Goal: Task Accomplishment & Management: Manage account settings

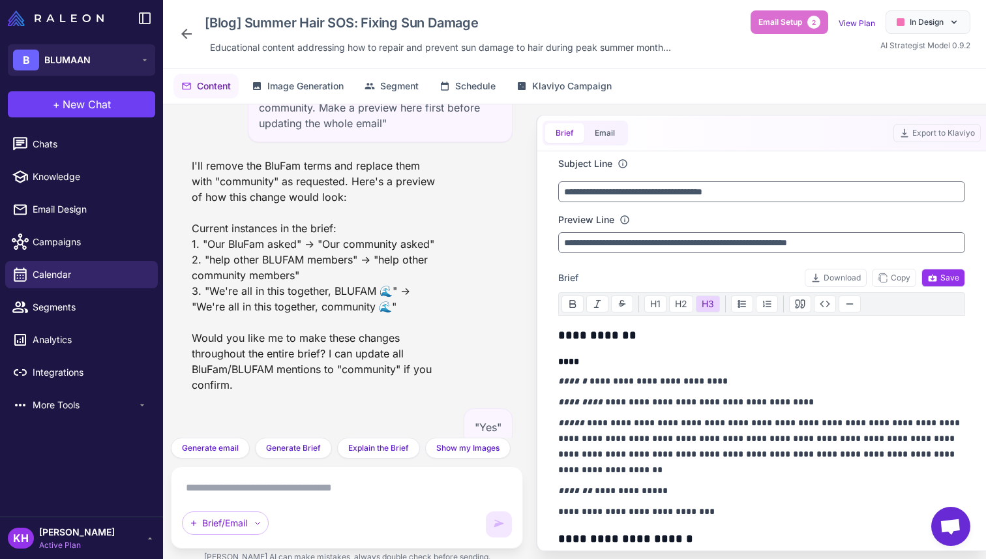
scroll to position [11007, 0]
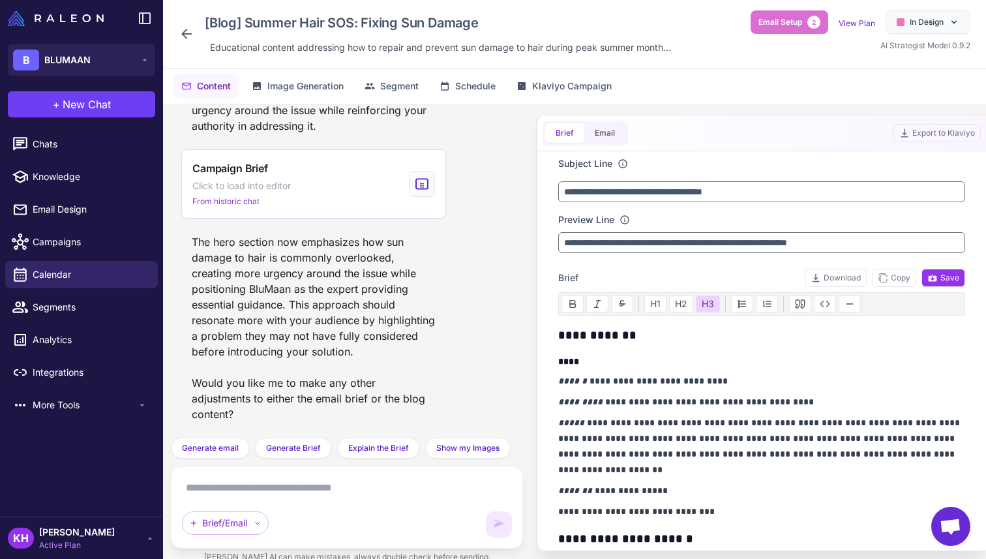
click at [44, 539] on span "Active Plan" at bounding box center [77, 545] width 76 height 12
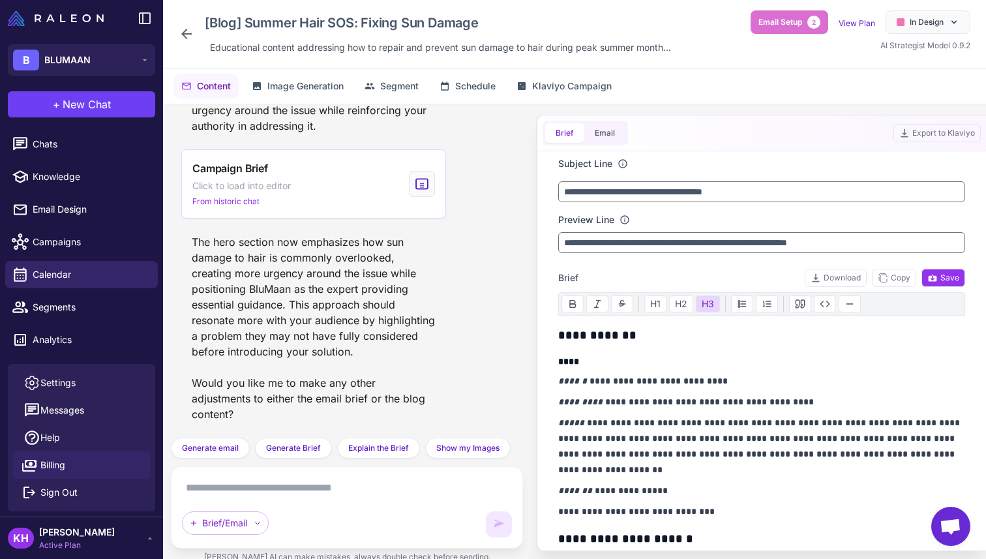
click at [57, 459] on span "Billing" at bounding box center [52, 465] width 25 height 14
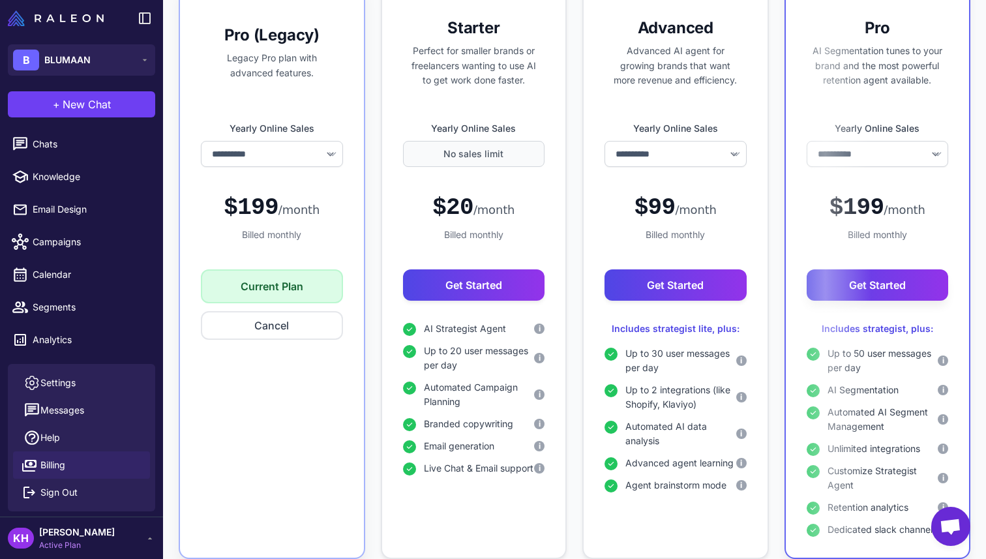
scroll to position [186, 0]
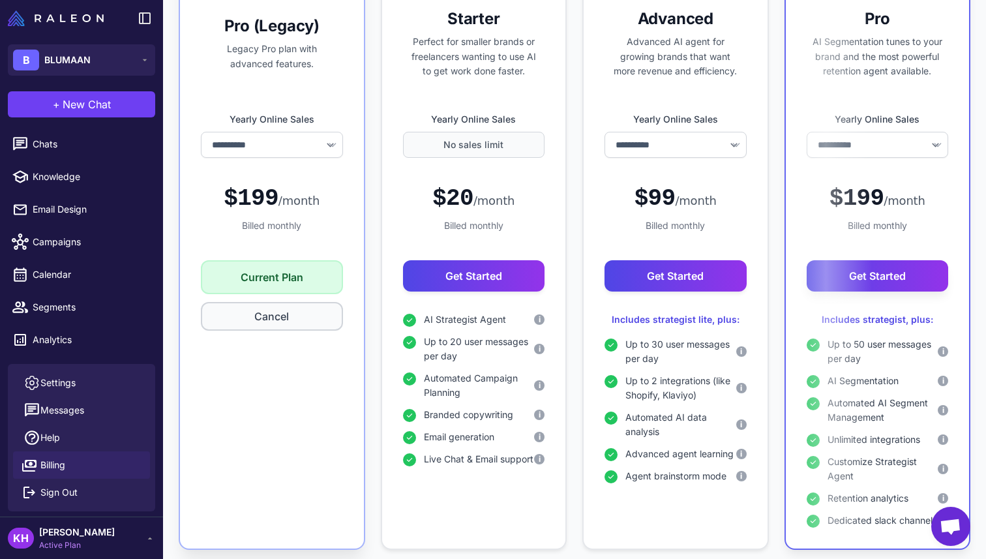
click at [270, 322] on button "Cancel" at bounding box center [272, 316] width 142 height 29
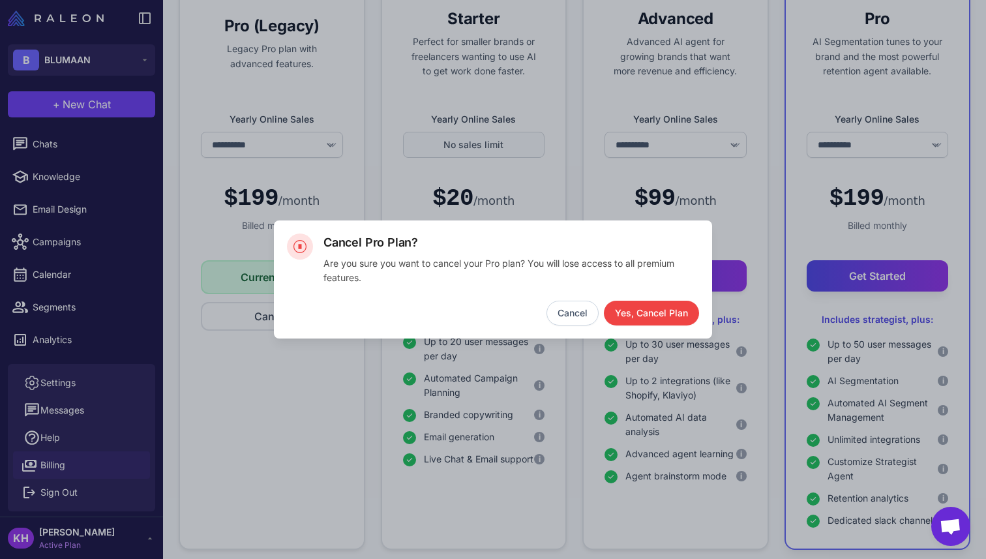
click at [566, 317] on button "Cancel" at bounding box center [573, 313] width 52 height 25
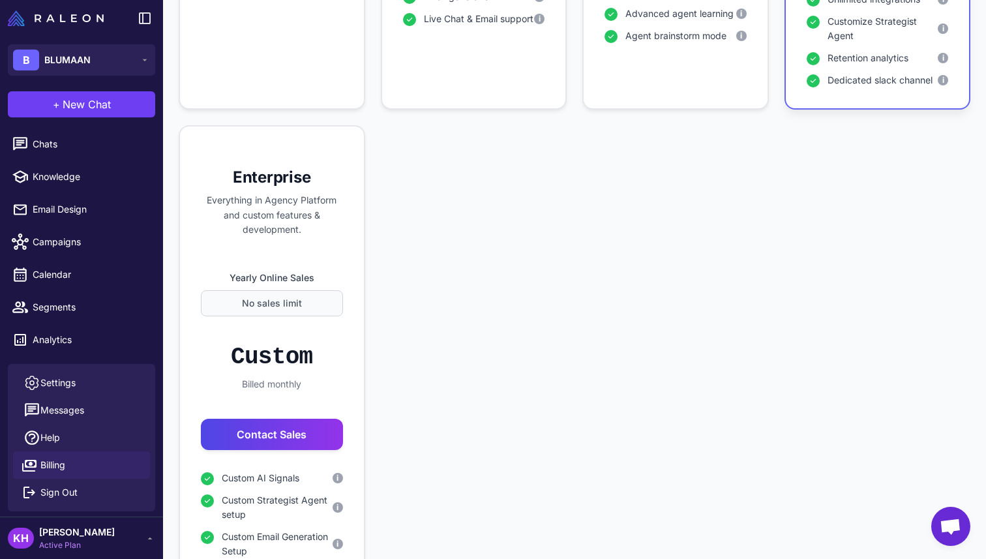
scroll to position [824, 0]
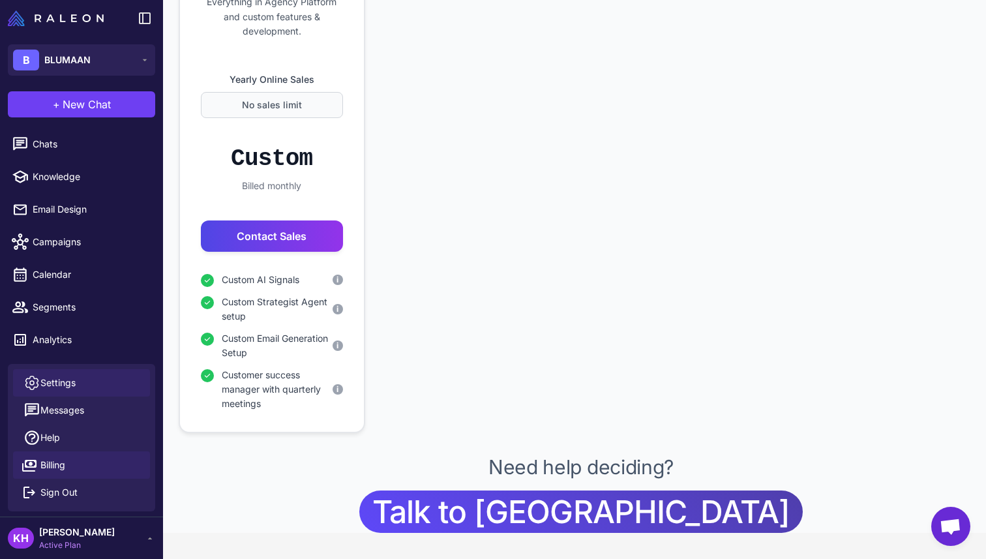
click at [63, 384] on span "Settings" at bounding box center [57, 383] width 35 height 14
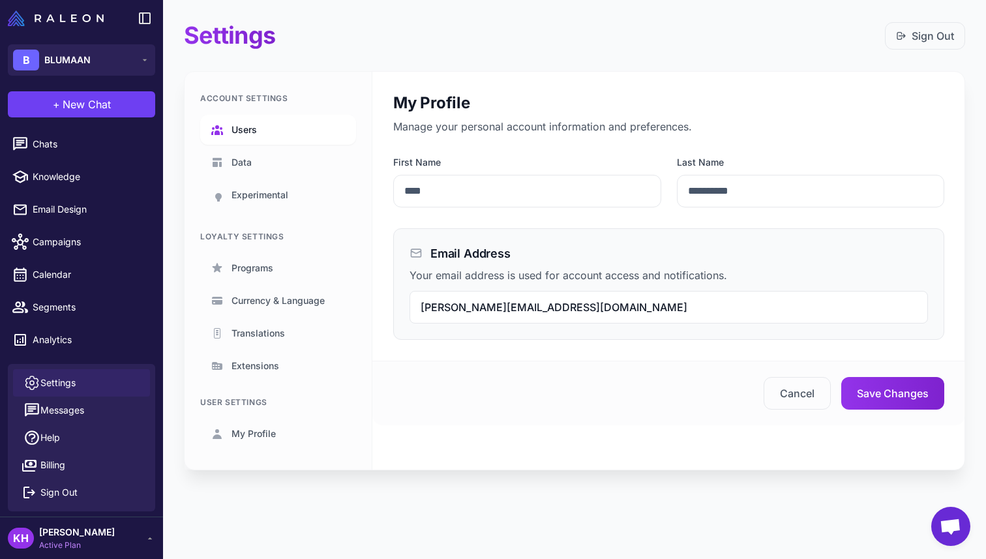
click at [241, 131] on span "Users" at bounding box center [244, 130] width 25 height 14
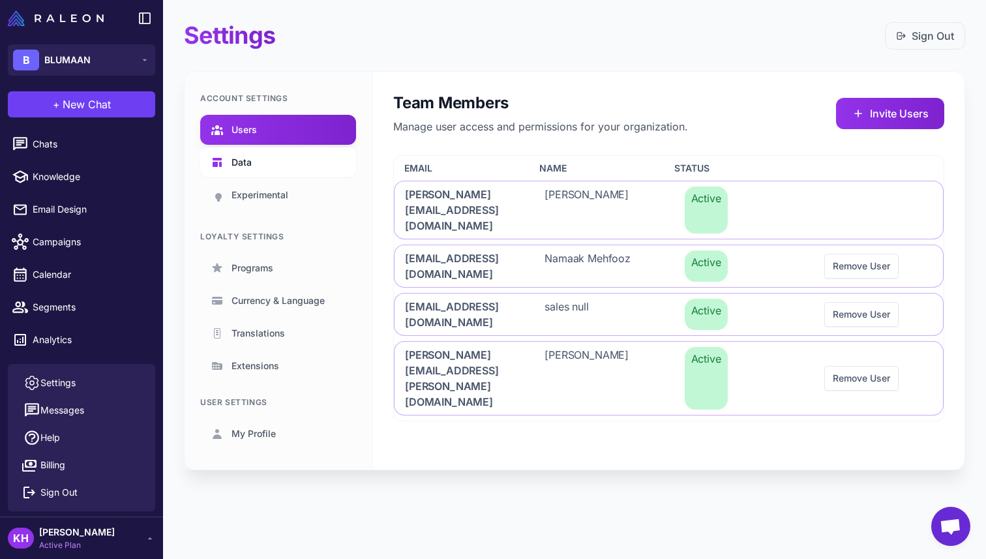
click at [242, 158] on span "Data" at bounding box center [242, 162] width 20 height 14
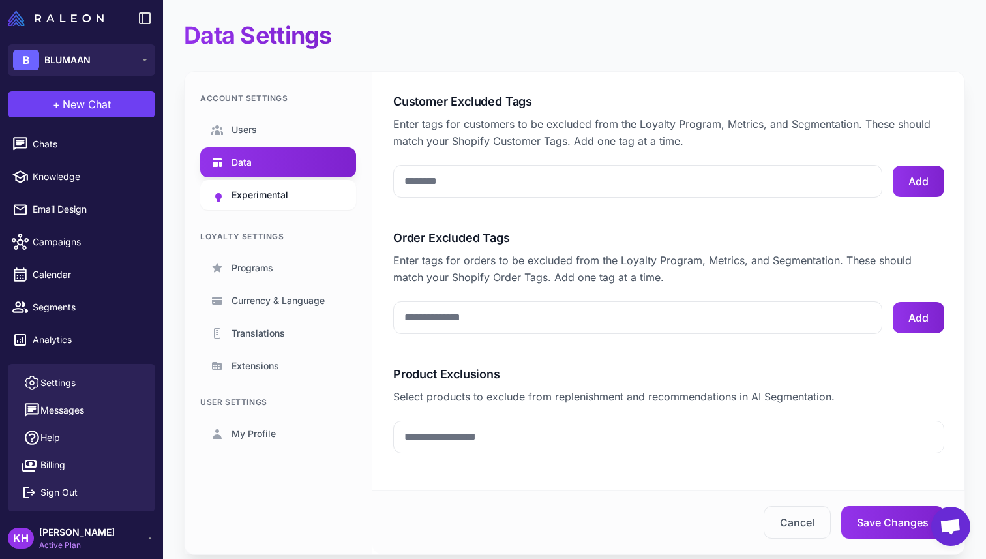
click at [249, 196] on span "Experimental" at bounding box center [260, 195] width 57 height 14
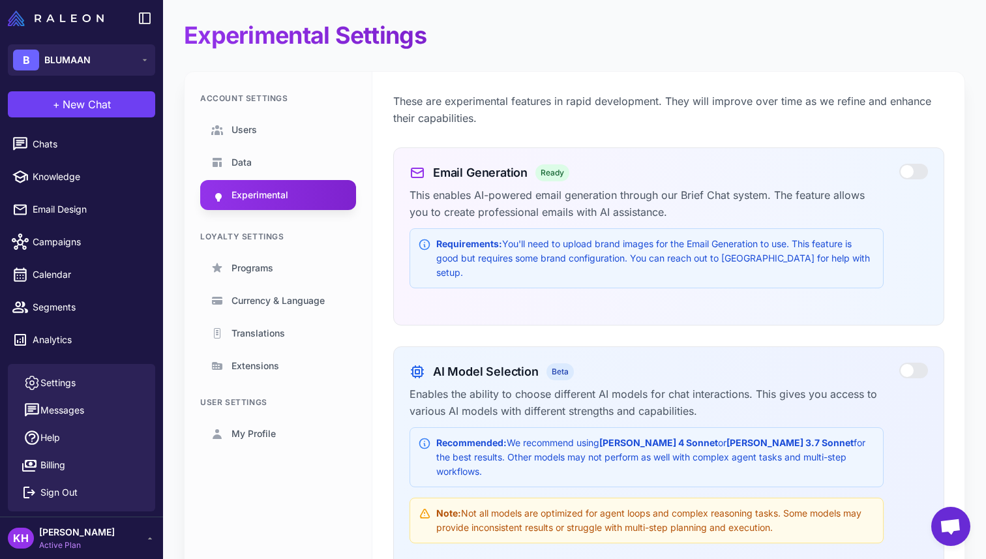
click at [257, 237] on div "Loyalty Settings" at bounding box center [278, 237] width 156 height 12
click at [253, 264] on span "Programs" at bounding box center [253, 268] width 42 height 14
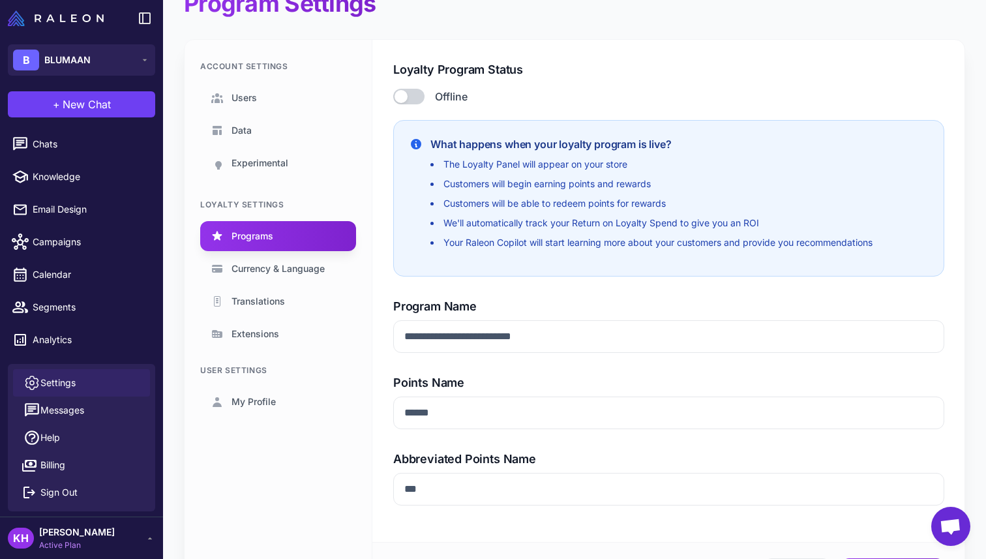
scroll to position [63, 0]
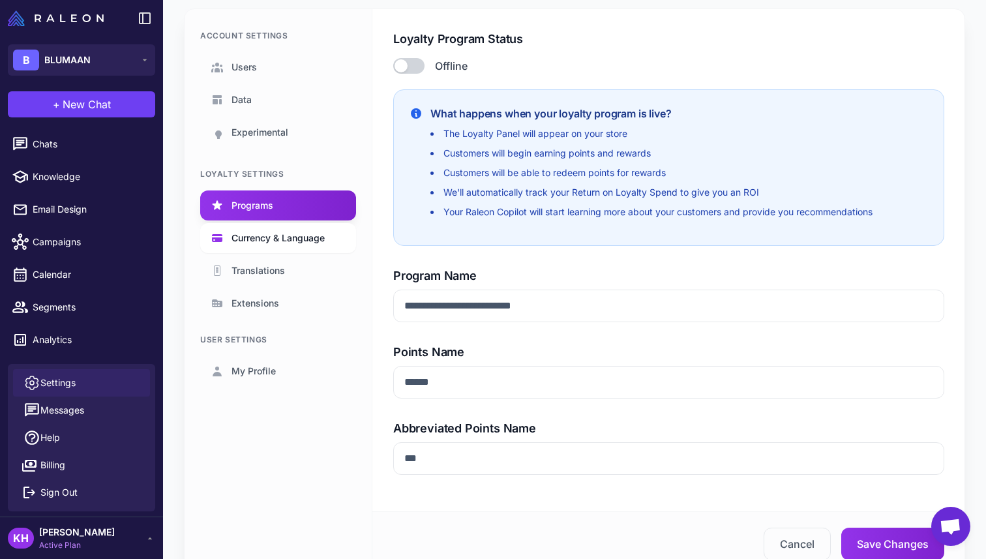
click at [254, 241] on span "Currency & Language" at bounding box center [278, 238] width 93 height 14
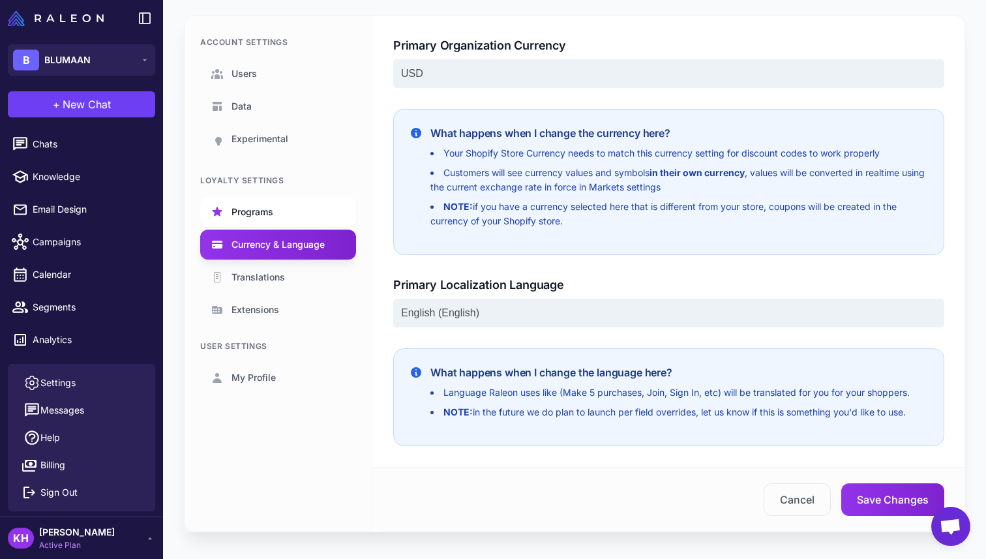
scroll to position [71, 0]
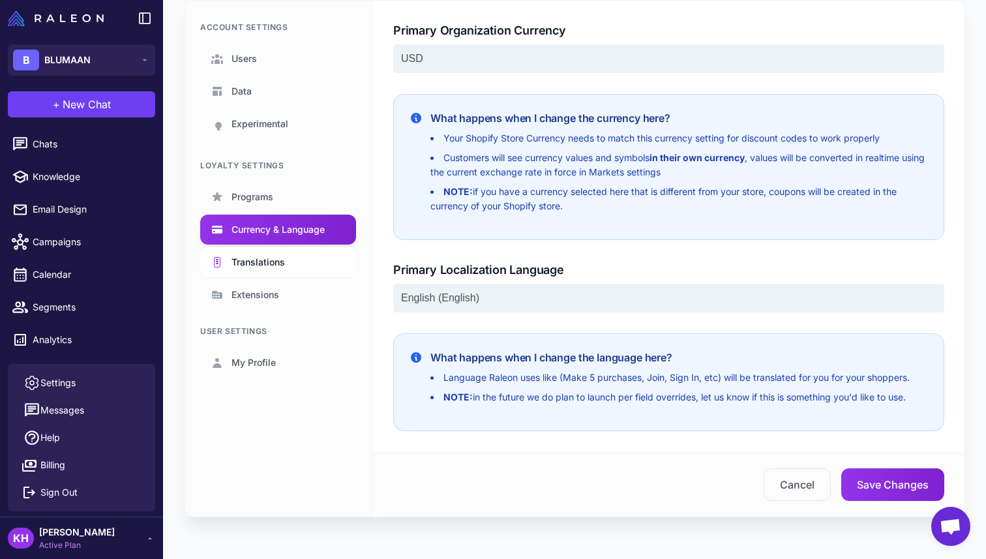
click at [262, 260] on span "Translations" at bounding box center [258, 262] width 53 height 14
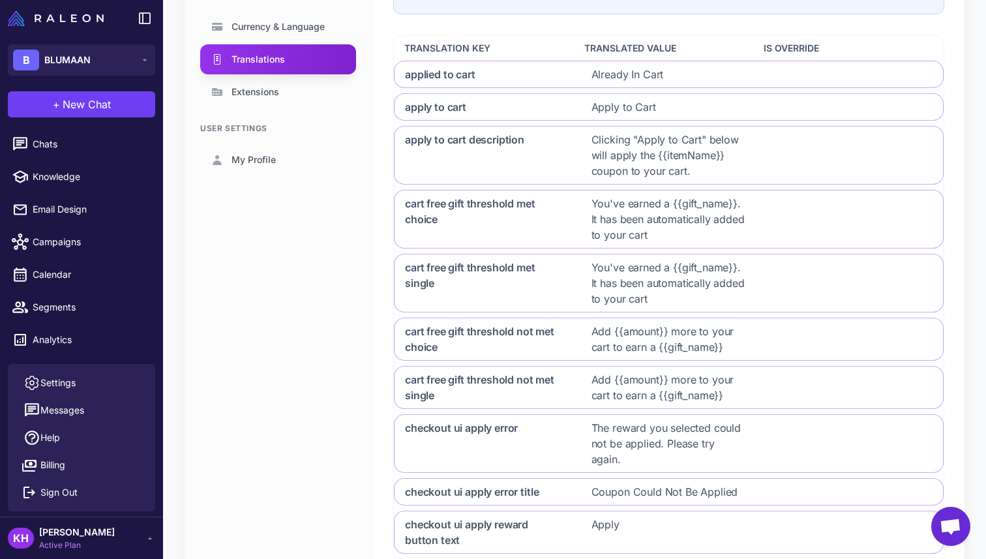
scroll to position [217, 0]
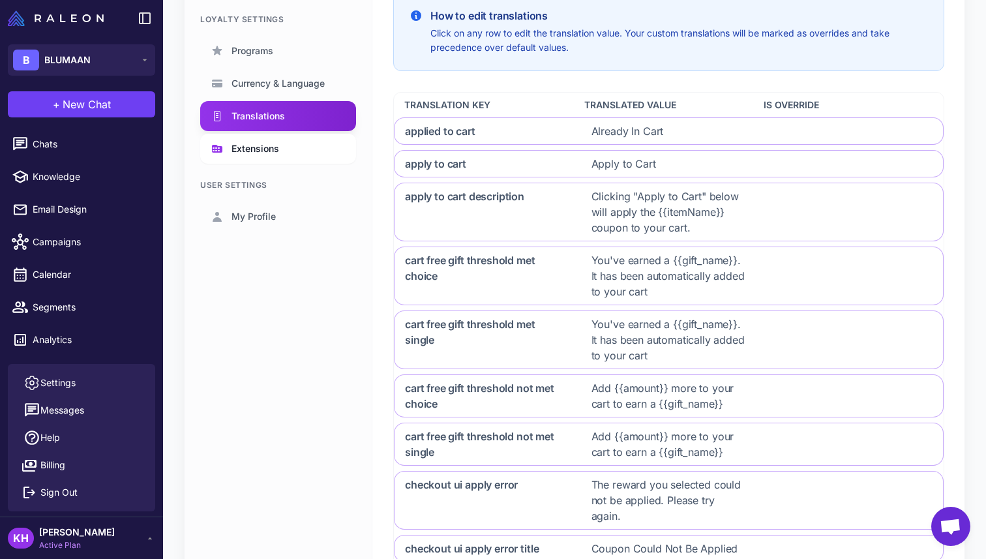
click at [258, 149] on span "Extensions" at bounding box center [256, 149] width 48 height 14
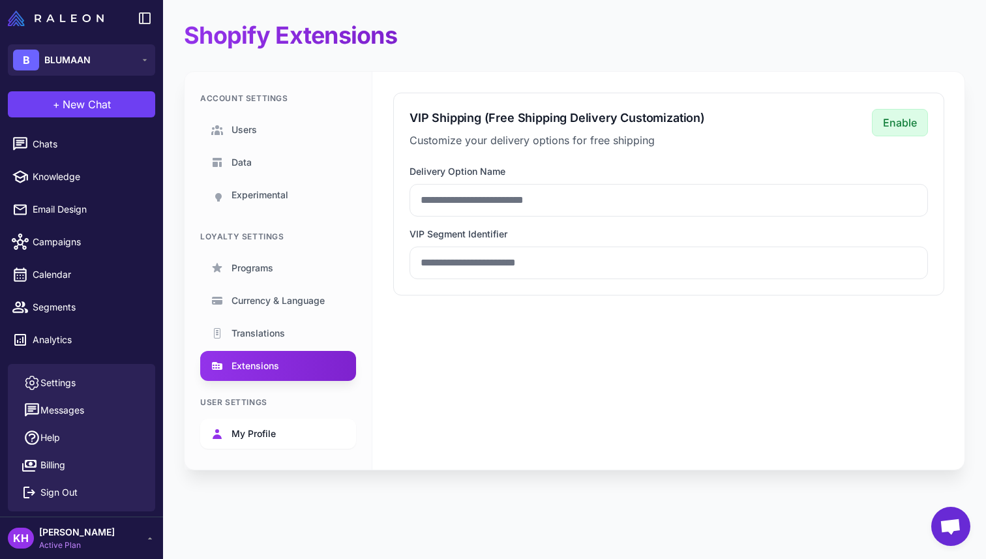
click at [269, 441] on link "My Profile" at bounding box center [278, 434] width 156 height 30
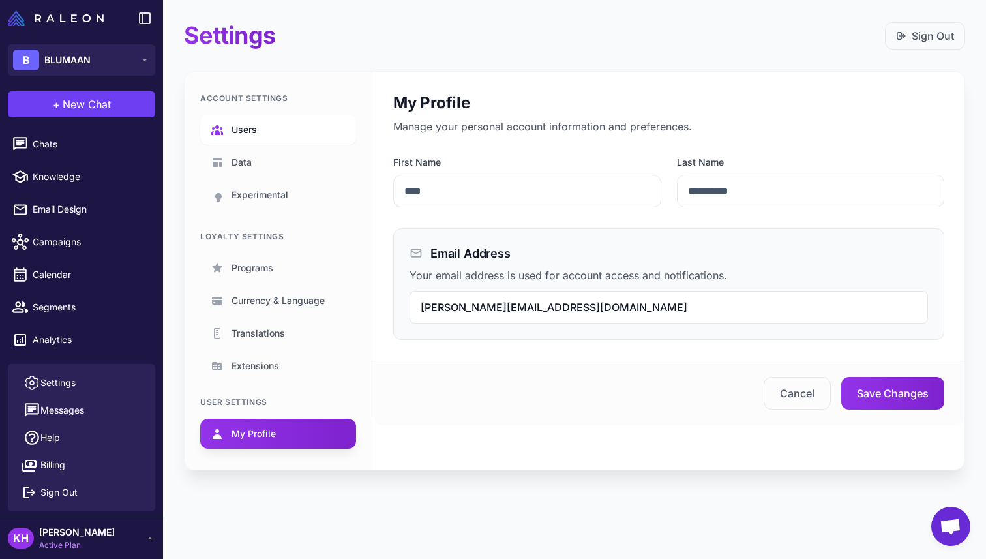
click at [236, 129] on span "Users" at bounding box center [244, 130] width 25 height 14
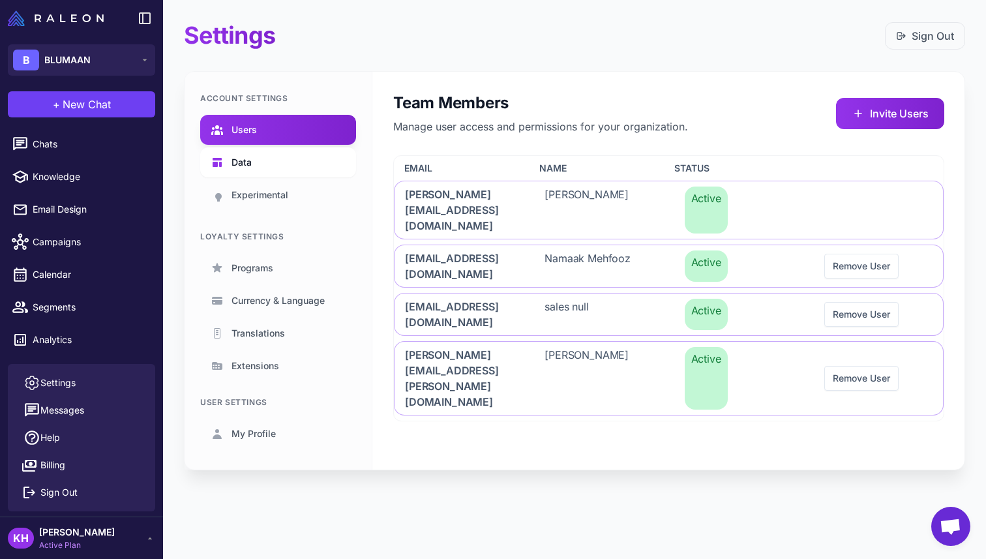
click at [247, 157] on span "Data" at bounding box center [242, 162] width 20 height 14
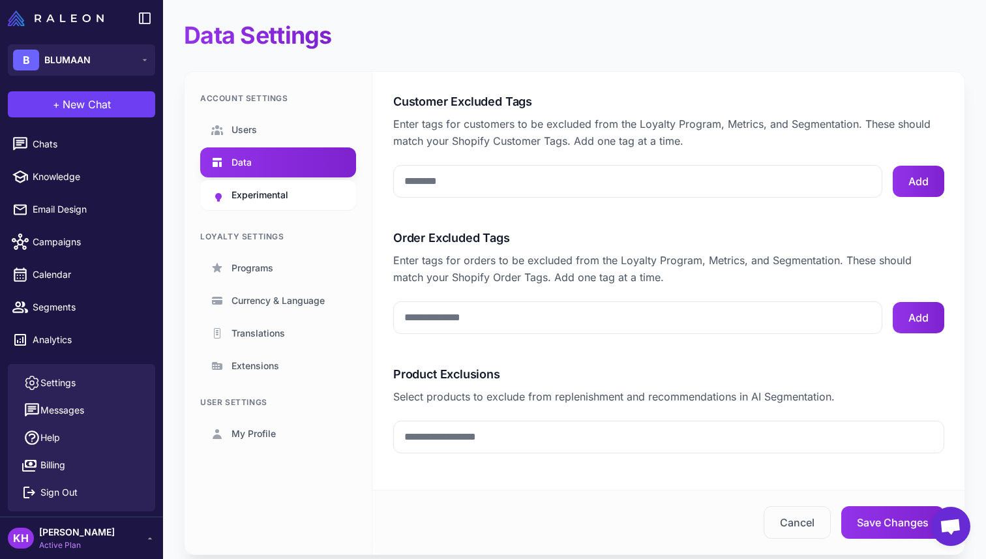
click at [264, 189] on span "Experimental" at bounding box center [260, 195] width 57 height 14
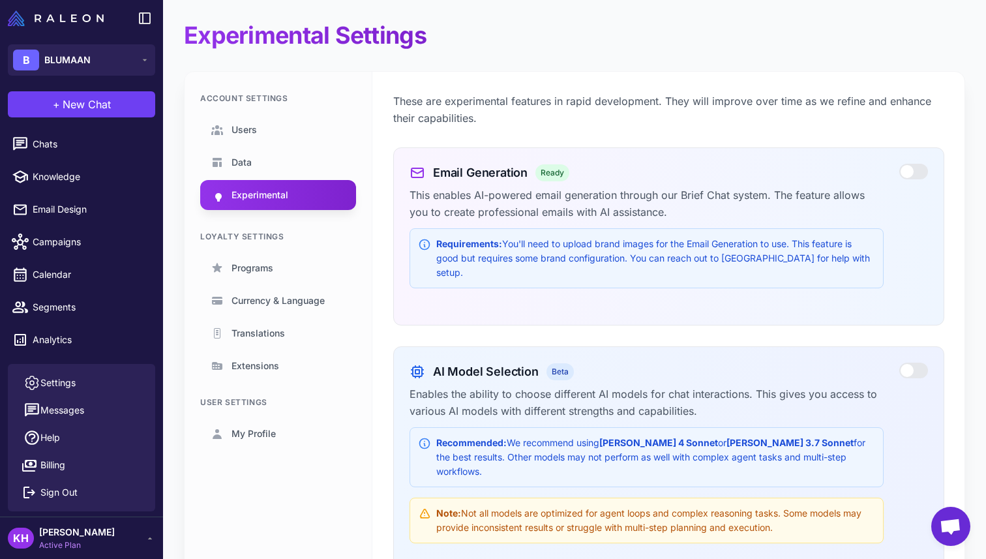
click at [258, 234] on div "Loyalty Settings" at bounding box center [278, 237] width 156 height 12
click at [258, 262] on span "Programs" at bounding box center [253, 268] width 42 height 14
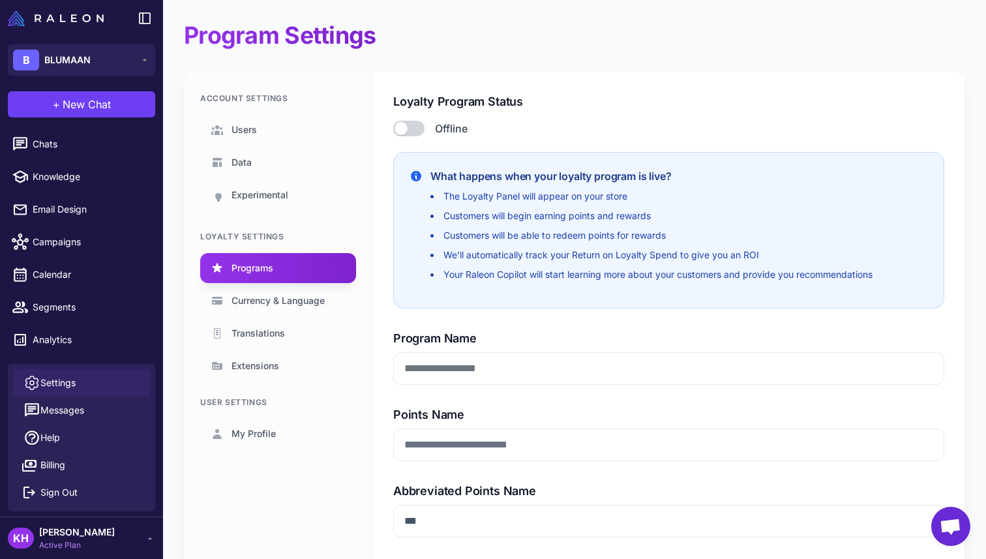
type input "**********"
type input "******"
click at [268, 295] on span "Currency & Language" at bounding box center [278, 301] width 93 height 14
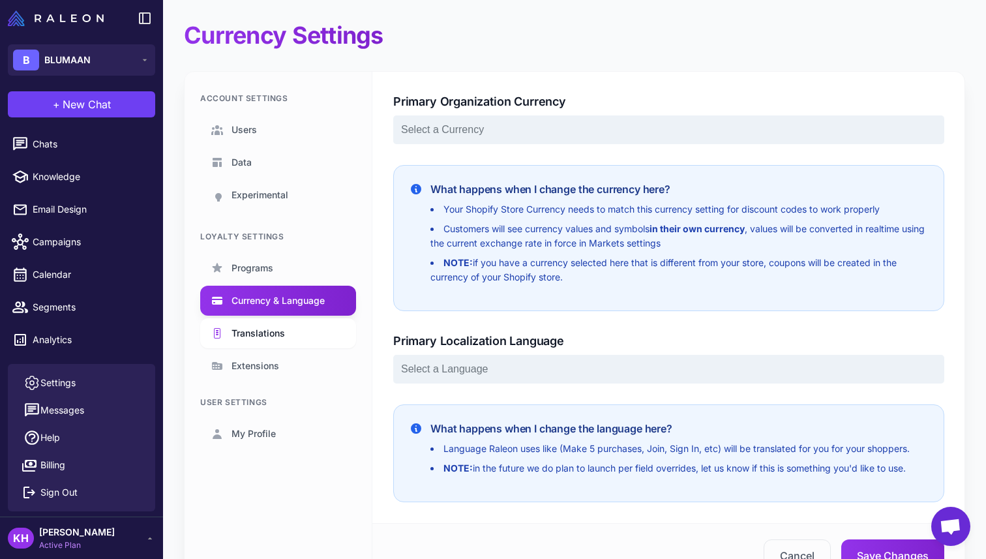
click at [267, 331] on span "Translations" at bounding box center [258, 333] width 53 height 14
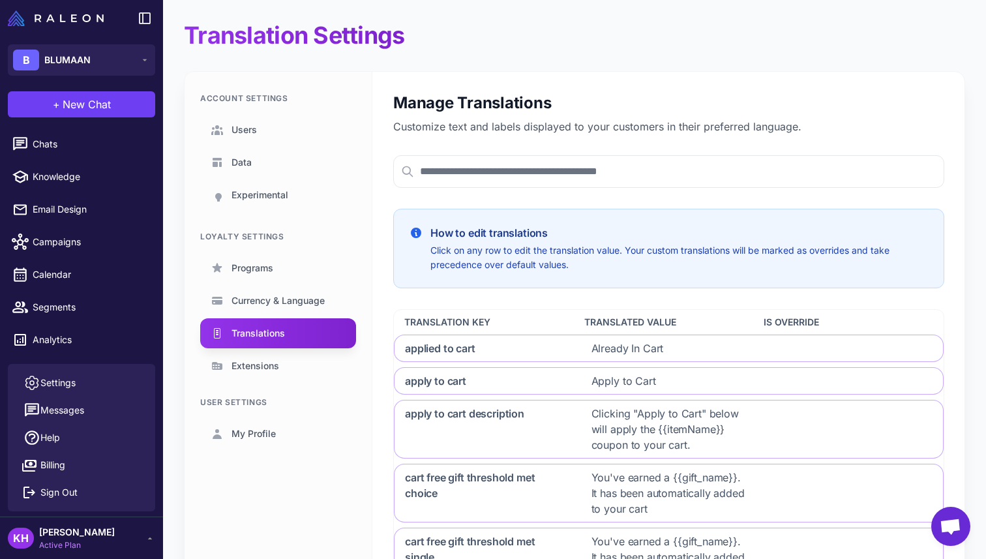
click at [72, 535] on span "[PERSON_NAME]" at bounding box center [77, 532] width 76 height 14
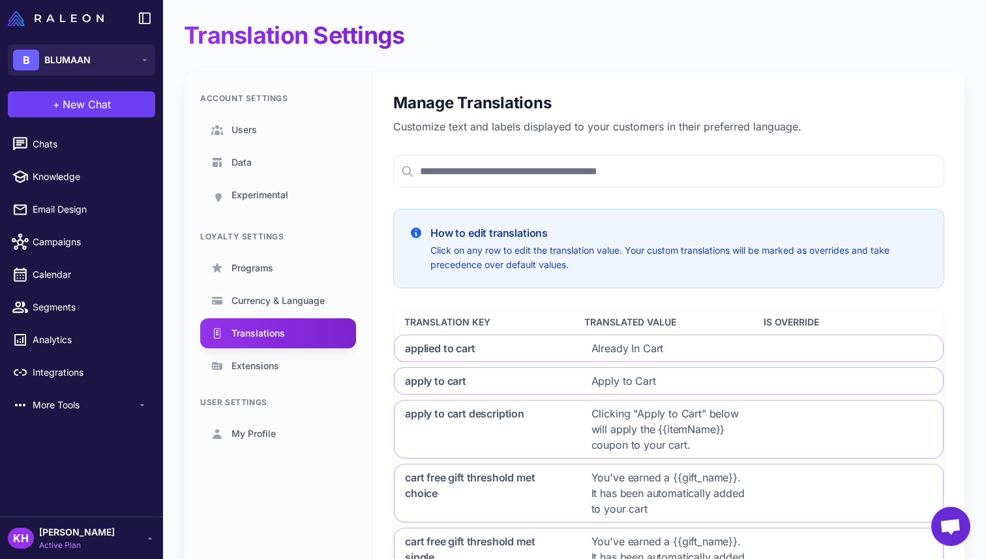
click at [71, 537] on span "[PERSON_NAME]" at bounding box center [77, 532] width 76 height 14
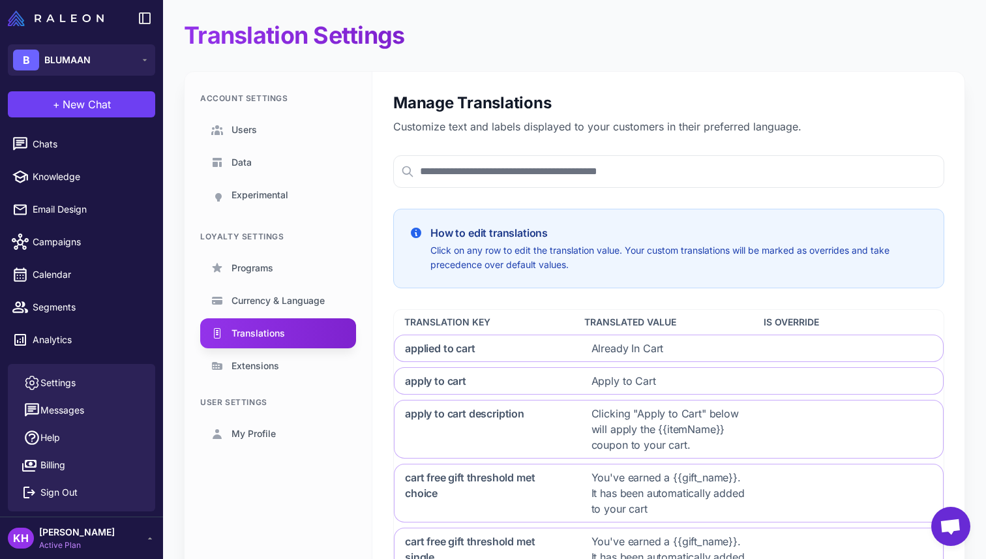
click at [97, 533] on span "[PERSON_NAME]" at bounding box center [77, 532] width 76 height 14
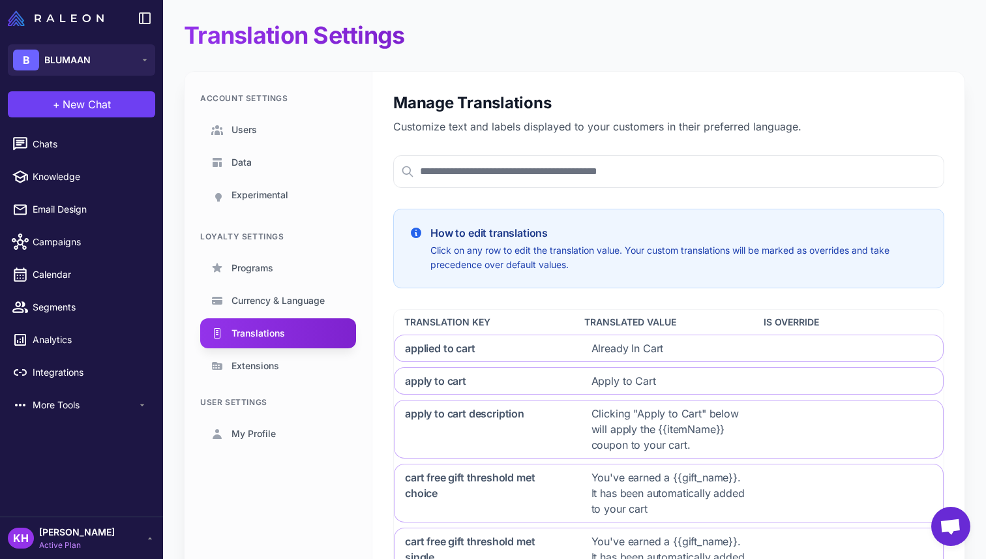
click at [55, 526] on span "[PERSON_NAME]" at bounding box center [77, 532] width 76 height 14
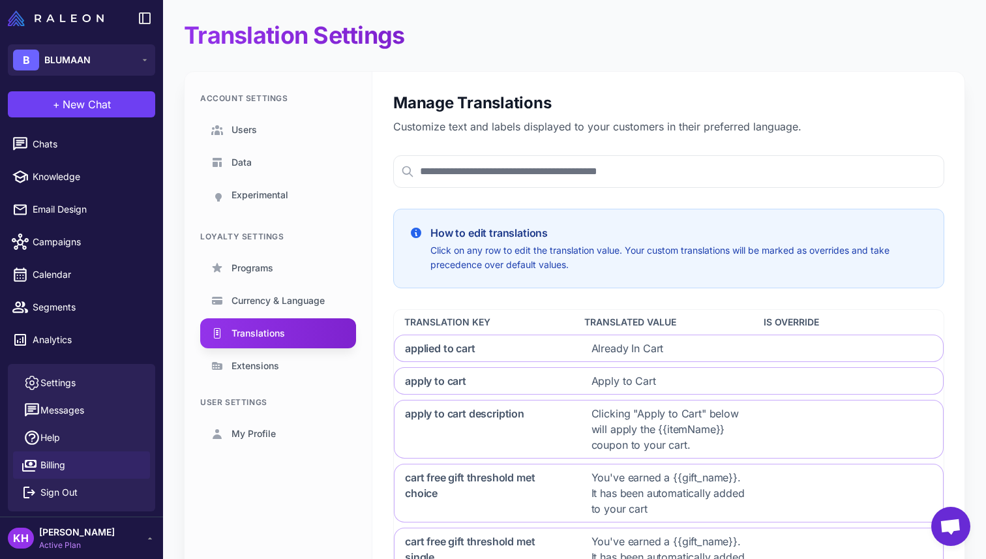
click at [44, 468] on span "Billing" at bounding box center [52, 465] width 25 height 14
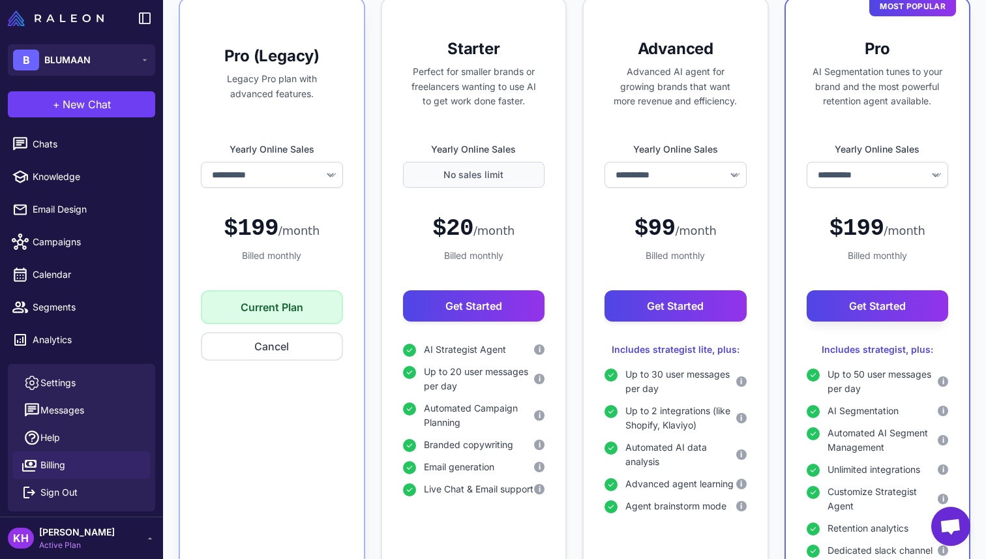
scroll to position [155, 0]
